Goal: Transaction & Acquisition: Purchase product/service

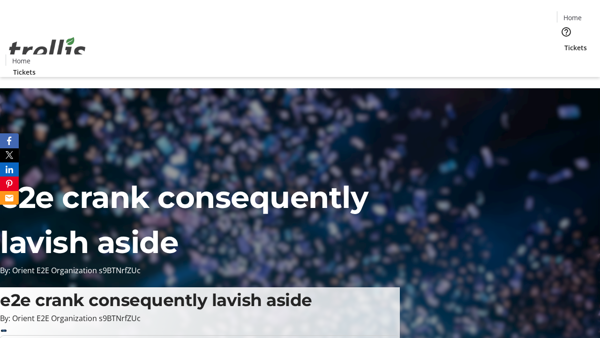
click at [565, 43] on span "Tickets" at bounding box center [576, 48] width 23 height 10
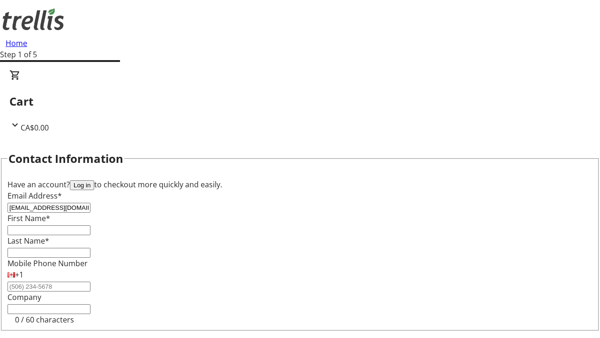
type input "[EMAIL_ADDRESS][DOMAIN_NAME]"
type input "Jordyn"
type input "King"
